Goal: Task Accomplishment & Management: Complete application form

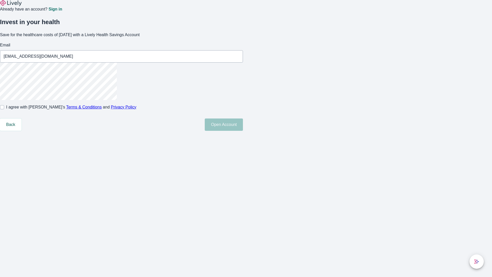
click at [4, 109] on input "I agree with Lively’s Terms & Conditions and Privacy Policy" at bounding box center [2, 107] width 4 height 4
checkbox input "true"
click at [243, 131] on button "Open Account" at bounding box center [224, 124] width 38 height 12
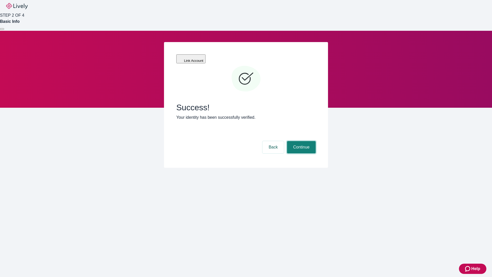
click at [301, 141] on button "Continue" at bounding box center [301, 147] width 29 height 12
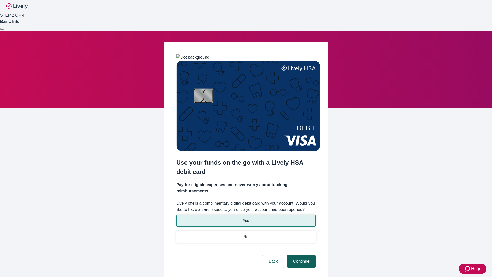
click at [246, 218] on p "Yes" at bounding box center [246, 220] width 6 height 5
click at [301, 255] on button "Continue" at bounding box center [301, 261] width 29 height 12
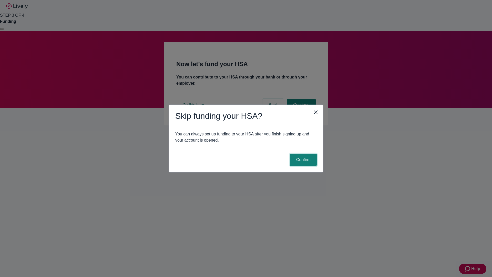
click at [303, 160] on button "Confirm" at bounding box center [303, 160] width 27 height 12
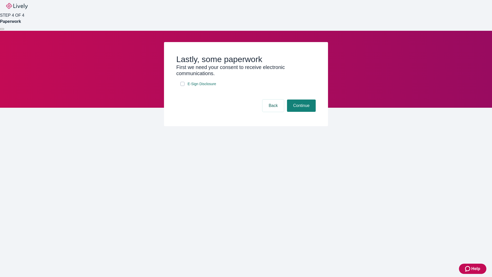
click at [183, 86] on input "E-Sign Disclosure" at bounding box center [182, 84] width 4 height 4
checkbox input "true"
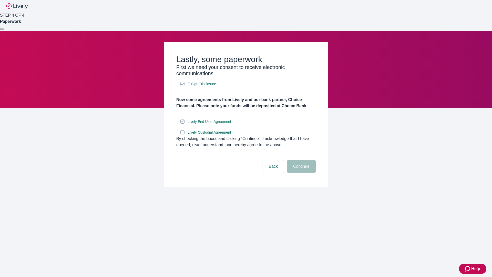
click at [183, 134] on input "Lively Custodial Agreement" at bounding box center [182, 132] width 4 height 4
checkbox input "true"
click at [301, 173] on button "Continue" at bounding box center [301, 166] width 29 height 12
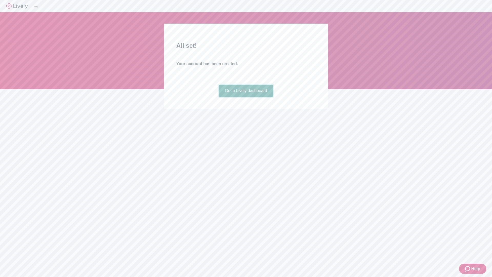
click at [246, 97] on link "Go to Lively dashboard" at bounding box center [246, 91] width 55 height 12
